Goal: Task Accomplishment & Management: Use online tool/utility

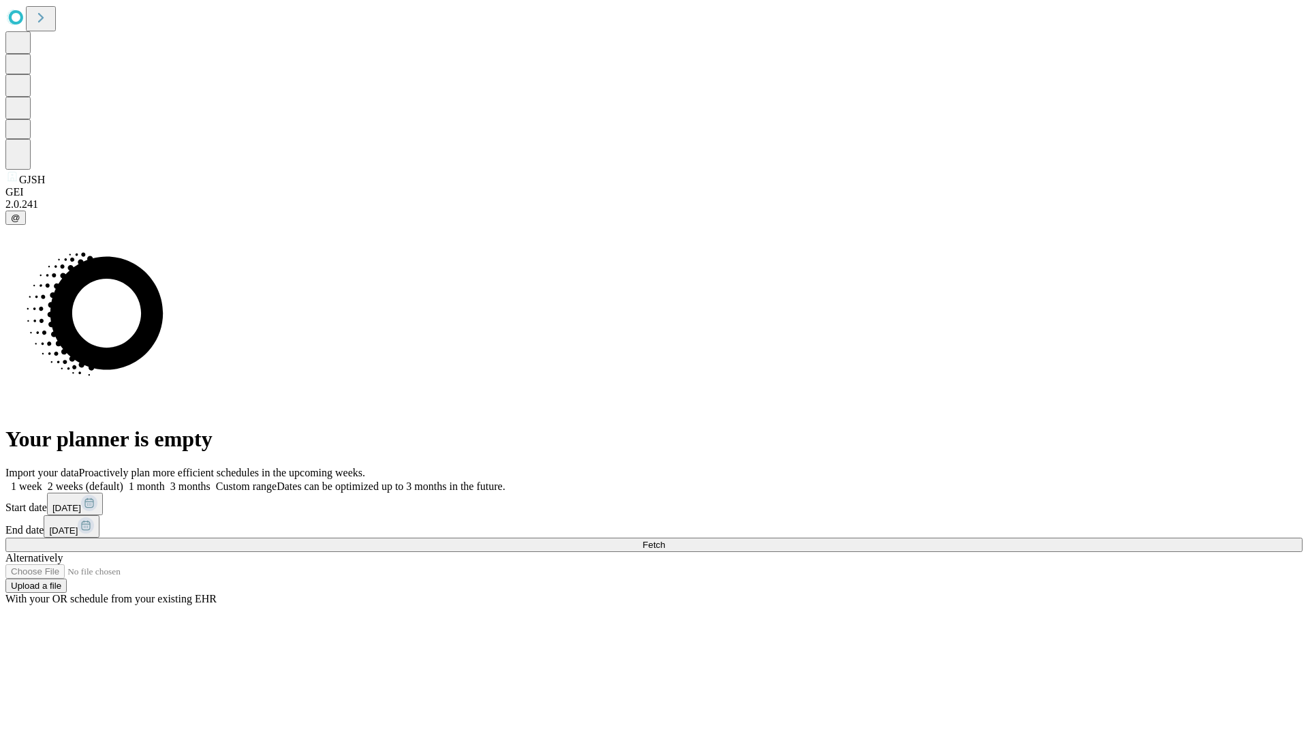
click at [665, 540] on span "Fetch" at bounding box center [653, 545] width 22 height 10
